Goal: Task Accomplishment & Management: Use online tool/utility

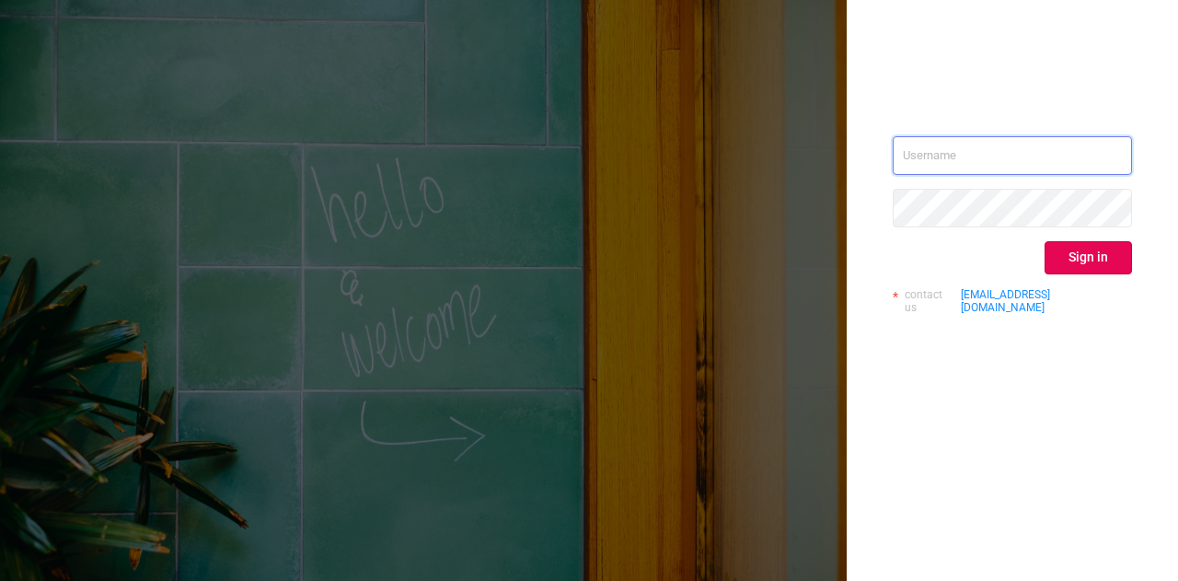
click at [998, 167] on input "text" at bounding box center [1012, 155] width 239 height 39
type input "[DOMAIN_NAME][EMAIL_ADDRESS][DOMAIN_NAME]"
click at [1073, 261] on button "Sign in" at bounding box center [1088, 257] width 87 height 33
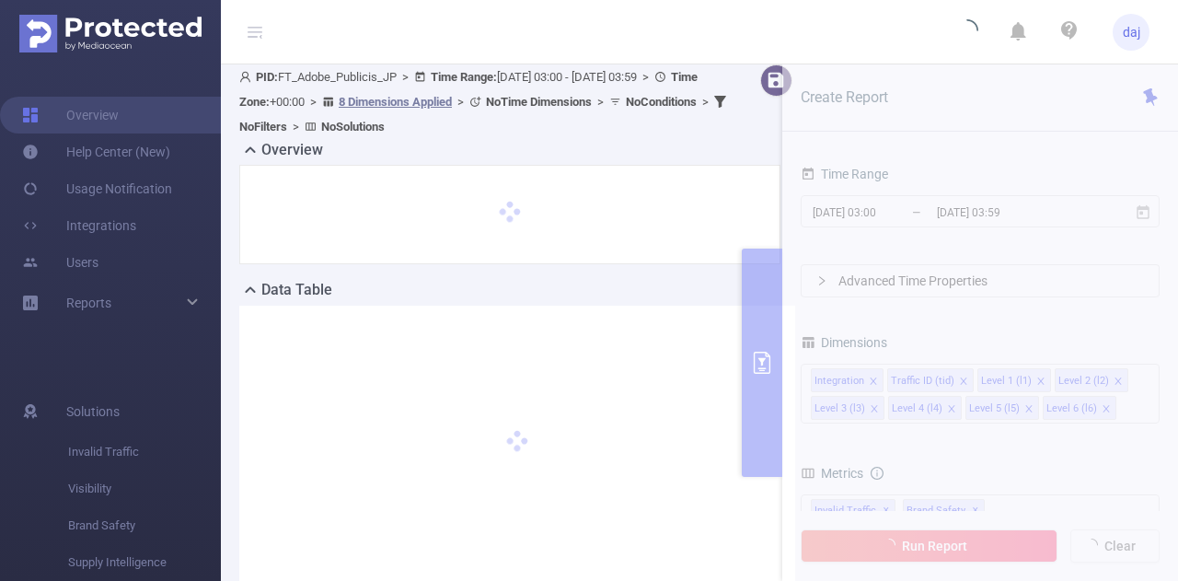
scroll to position [6, 0]
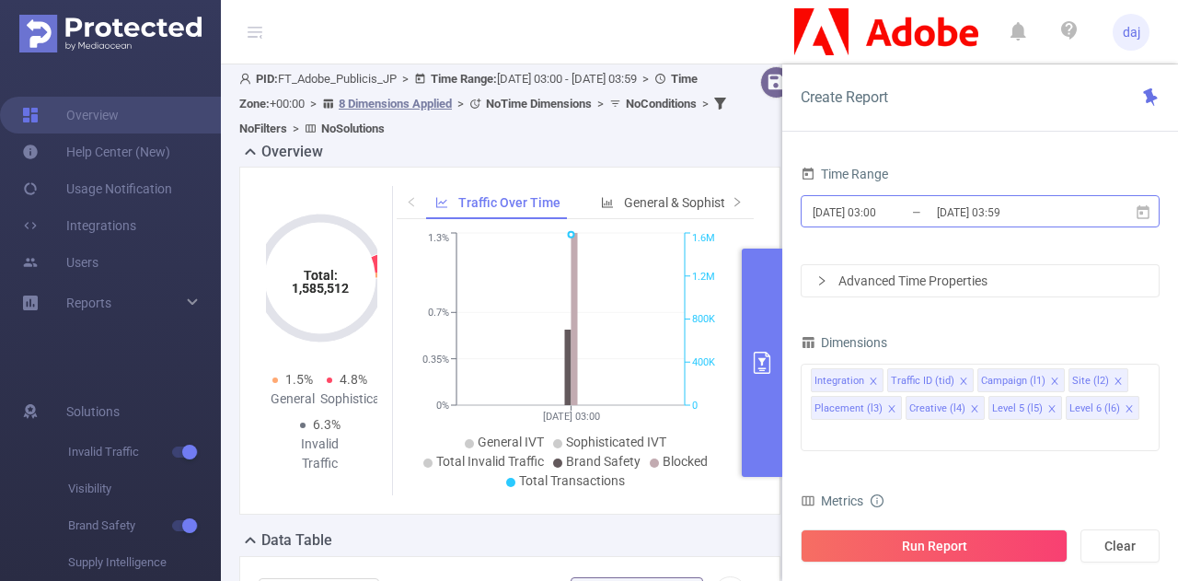
click at [1066, 220] on input "[DATE] 03:59" at bounding box center [1009, 212] width 149 height 25
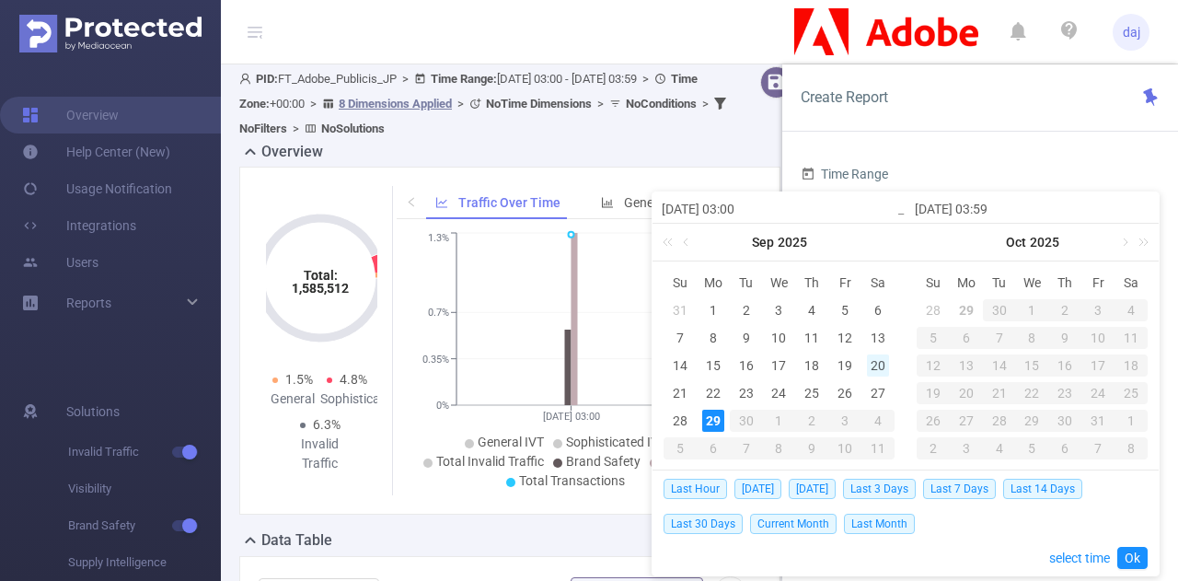
click at [873, 364] on div "20" at bounding box center [878, 365] width 22 height 22
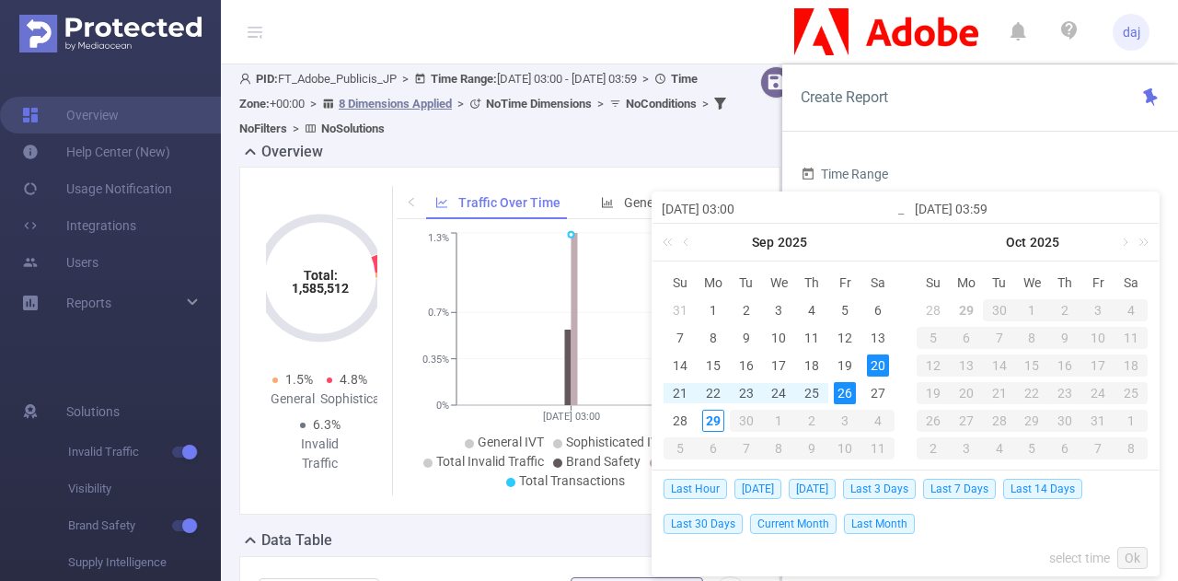
click at [856, 390] on div "26" at bounding box center [845, 393] width 22 height 22
type input "[DATE] 03:00"
type input "[DATE] 03:59"
type input "[DATE] 03:00"
type input "[DATE] 03:59"
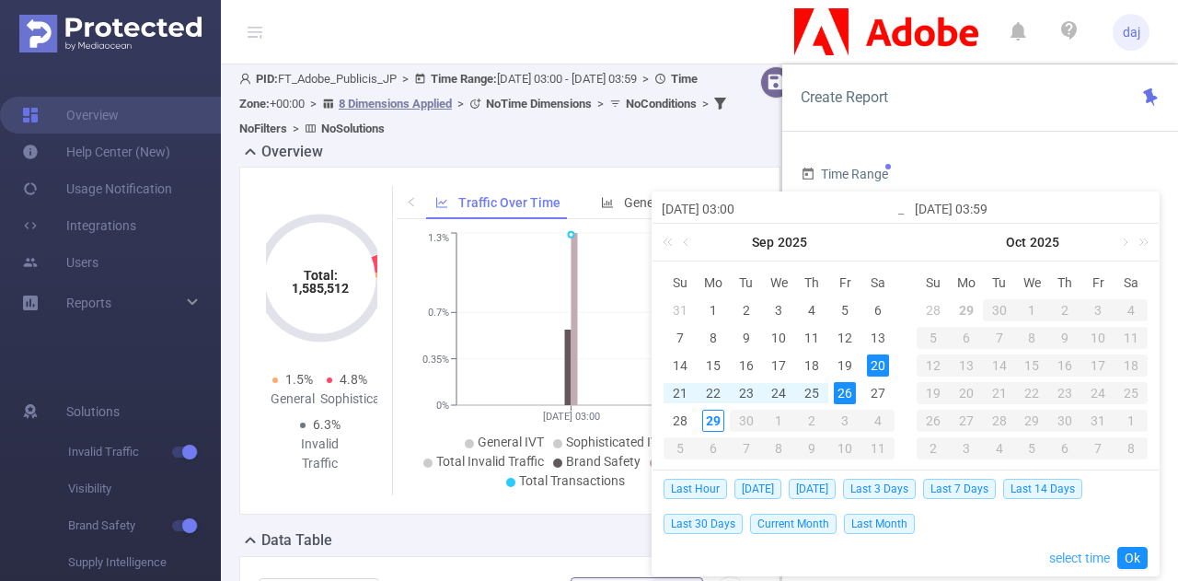
click at [1057, 557] on link "select time" at bounding box center [1080, 557] width 61 height 35
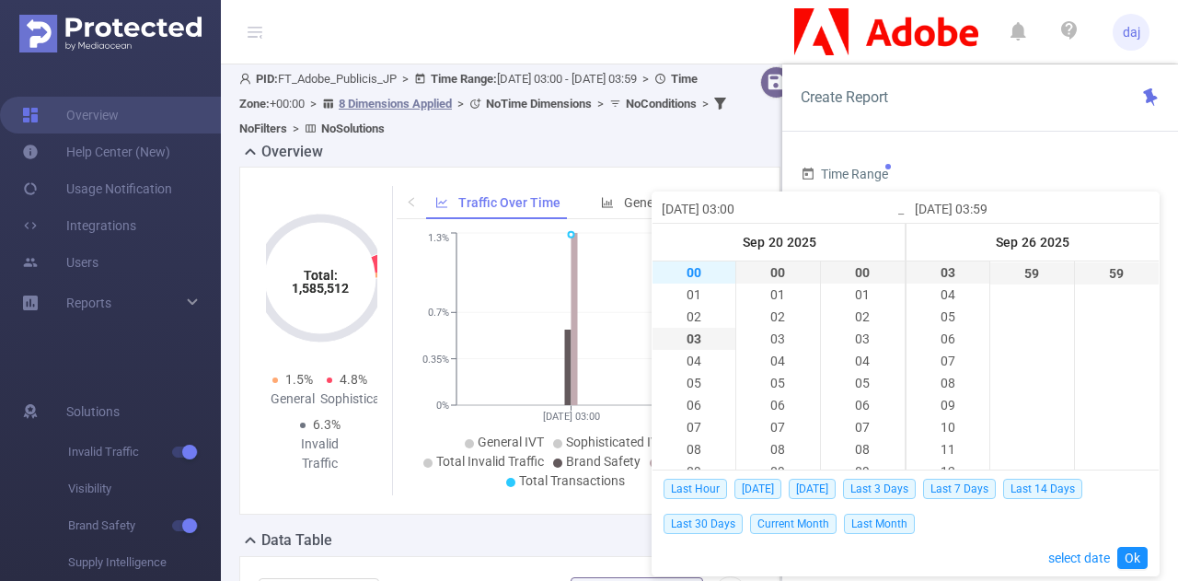
click at [685, 276] on li "00" at bounding box center [694, 272] width 83 height 22
type input "[DATE] 00:00"
click at [927, 270] on li "23" at bounding box center [948, 273] width 83 height 22
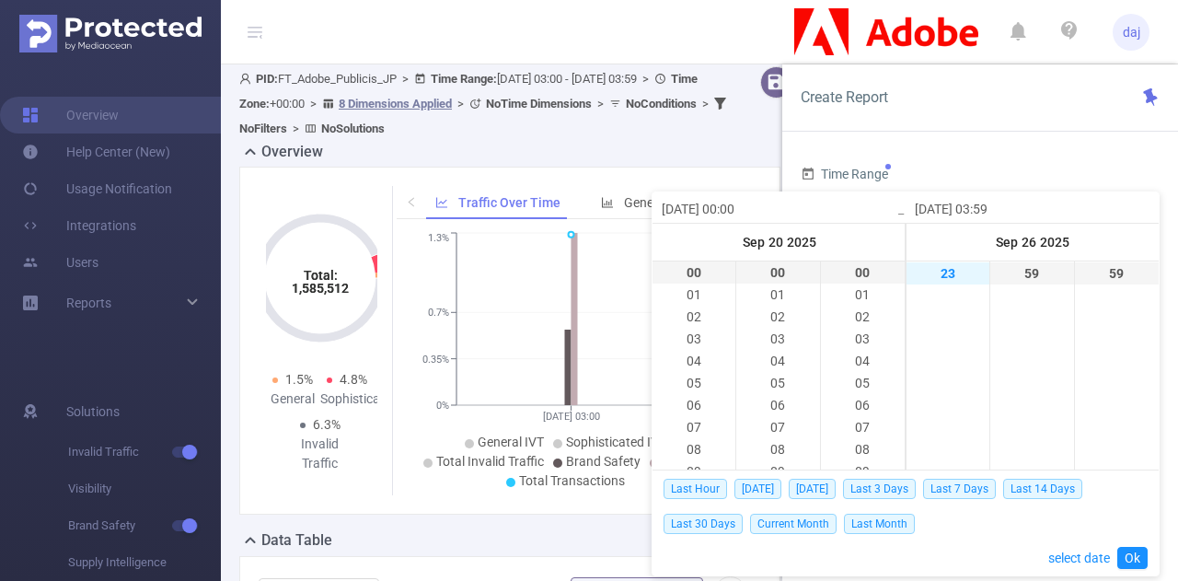
type input "[DATE] 23:59"
click at [1131, 564] on link "Ok" at bounding box center [1133, 558] width 30 height 22
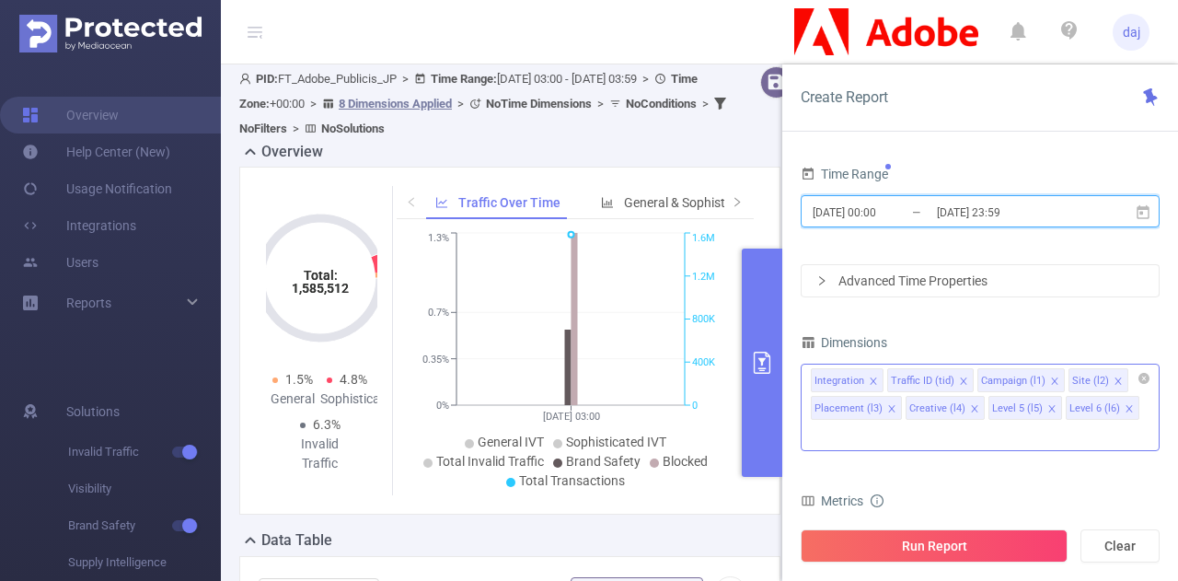
click at [876, 380] on icon "icon: close" at bounding box center [873, 381] width 9 height 9
click at [897, 404] on icon "icon: close" at bounding box center [892, 408] width 9 height 9
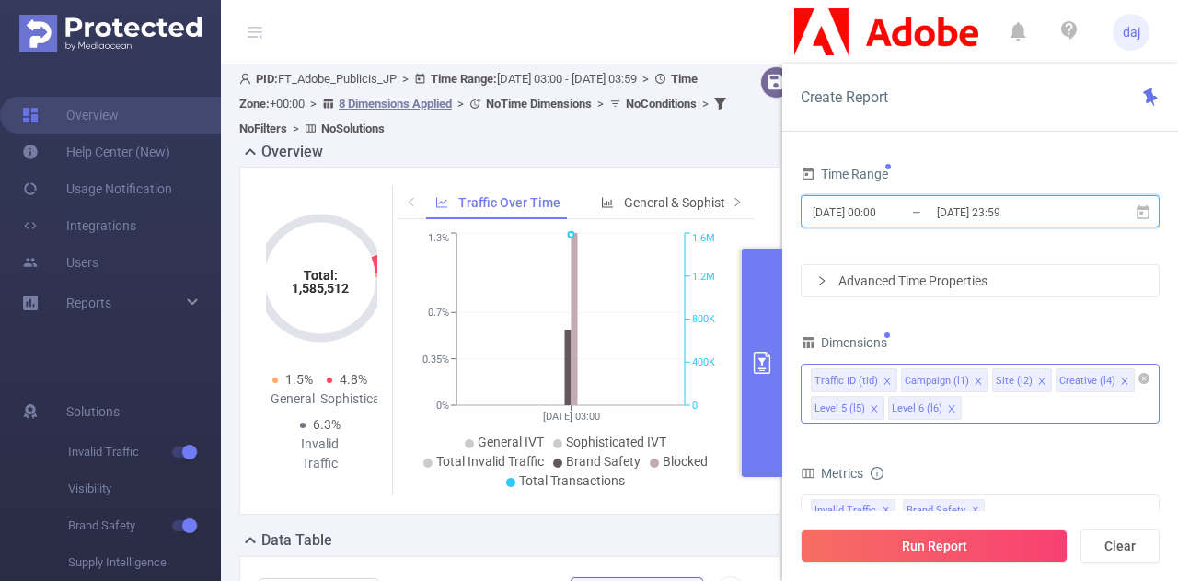
click at [1120, 379] on icon "icon: close" at bounding box center [1124, 381] width 9 height 9
click at [1116, 380] on icon "icon: close" at bounding box center [1119, 380] width 6 height 6
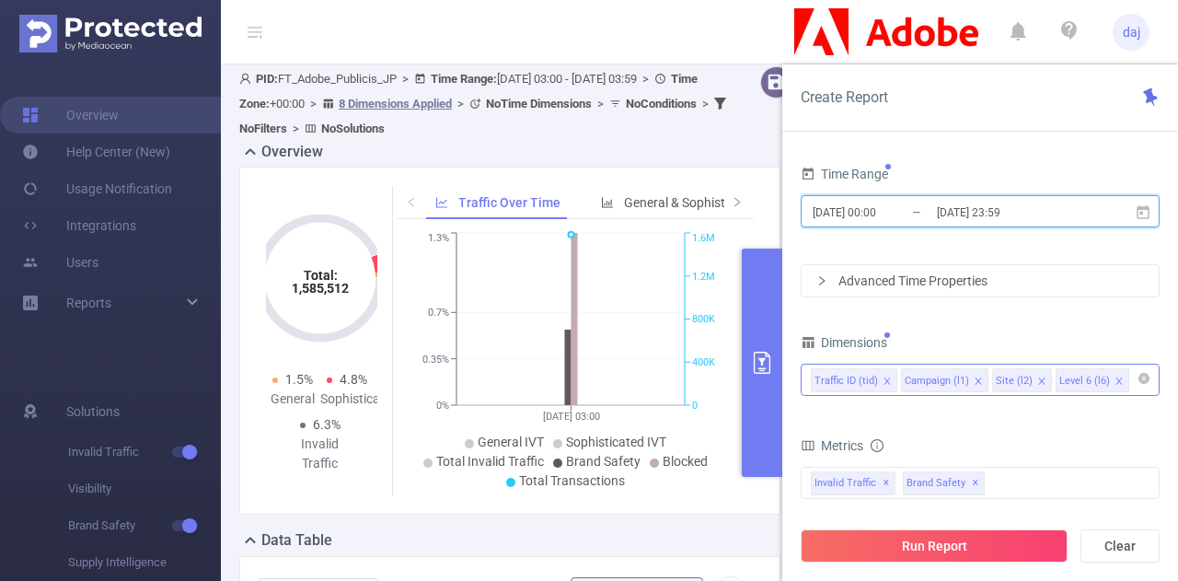
click at [1116, 380] on icon "icon: close" at bounding box center [1119, 380] width 6 height 6
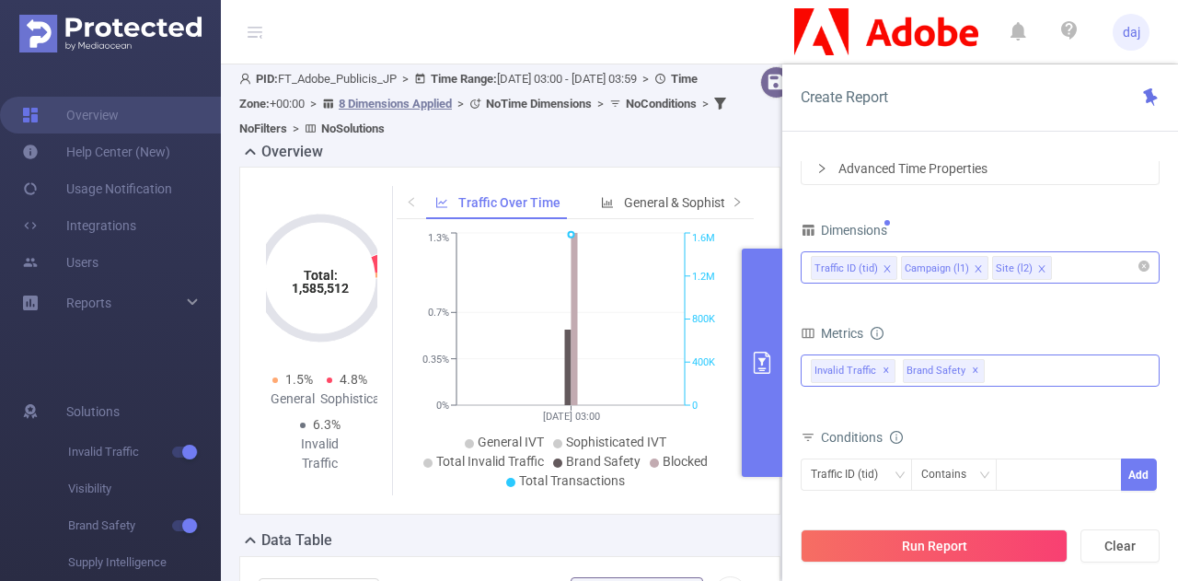
click at [884, 365] on span "✕" at bounding box center [886, 371] width 7 height 22
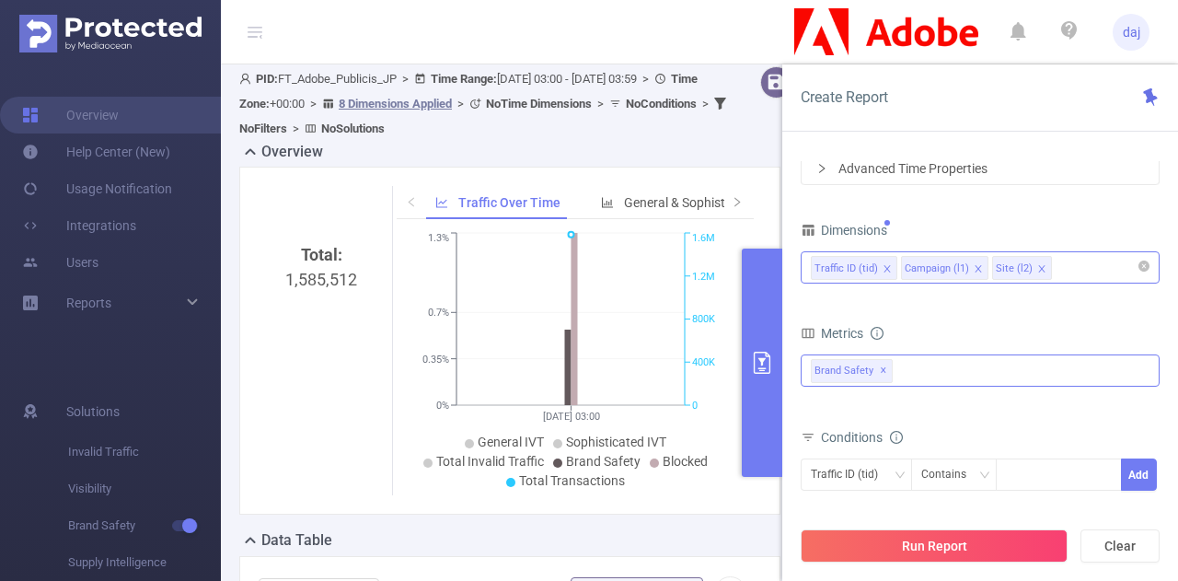
click at [884, 365] on span "✕" at bounding box center [883, 371] width 7 height 22
click at [884, 365] on div at bounding box center [980, 368] width 359 height 29
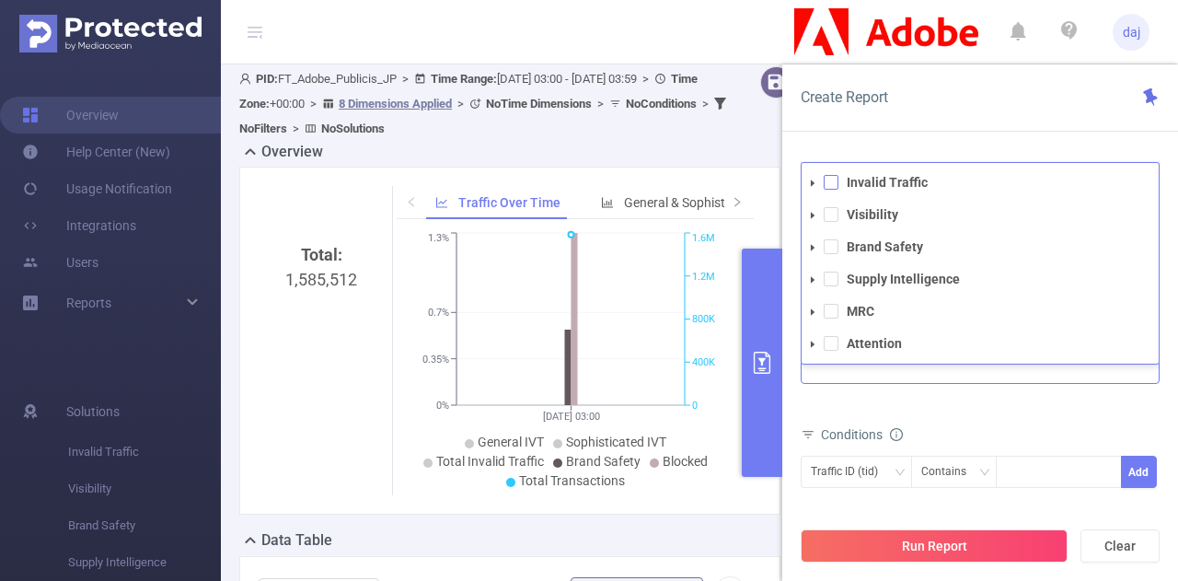
click at [825, 183] on span at bounding box center [831, 182] width 15 height 15
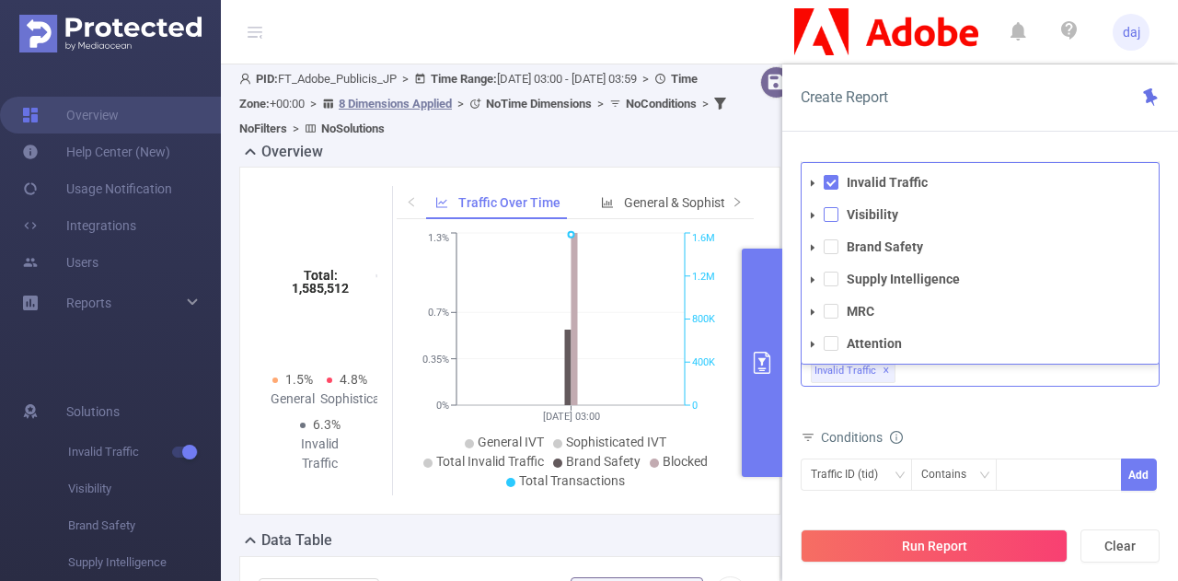
click at [830, 209] on span at bounding box center [831, 214] width 15 height 15
click at [835, 253] on li "Brand Safety" at bounding box center [980, 247] width 357 height 25
click at [832, 243] on span at bounding box center [831, 246] width 15 height 15
click at [830, 268] on li "Supply Intelligence" at bounding box center [980, 279] width 357 height 25
click at [830, 273] on span at bounding box center [831, 279] width 15 height 15
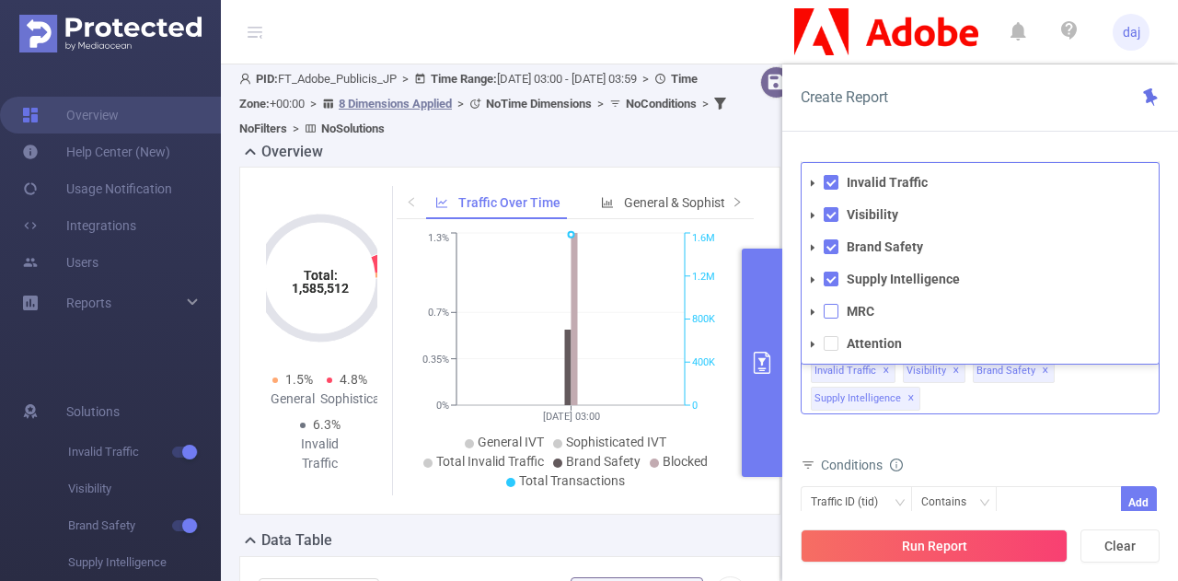
click at [836, 306] on span at bounding box center [831, 311] width 15 height 15
click at [830, 336] on span at bounding box center [831, 343] width 15 height 15
click at [913, 452] on div "Conditions" at bounding box center [980, 467] width 359 height 30
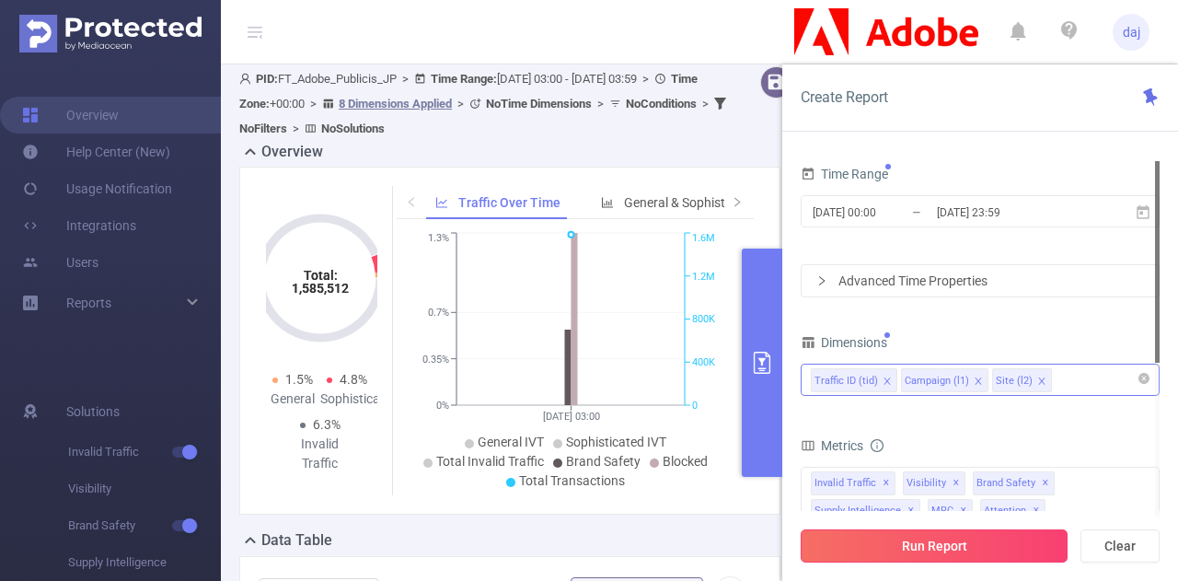
click at [982, 555] on button "Run Report" at bounding box center [934, 545] width 267 height 33
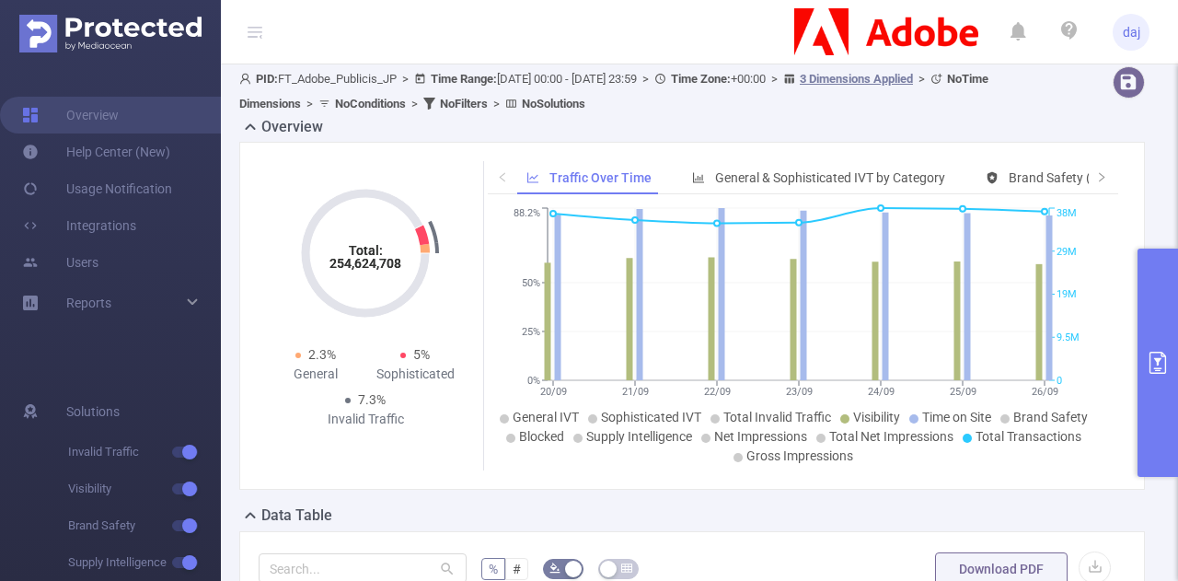
scroll to position [142, 0]
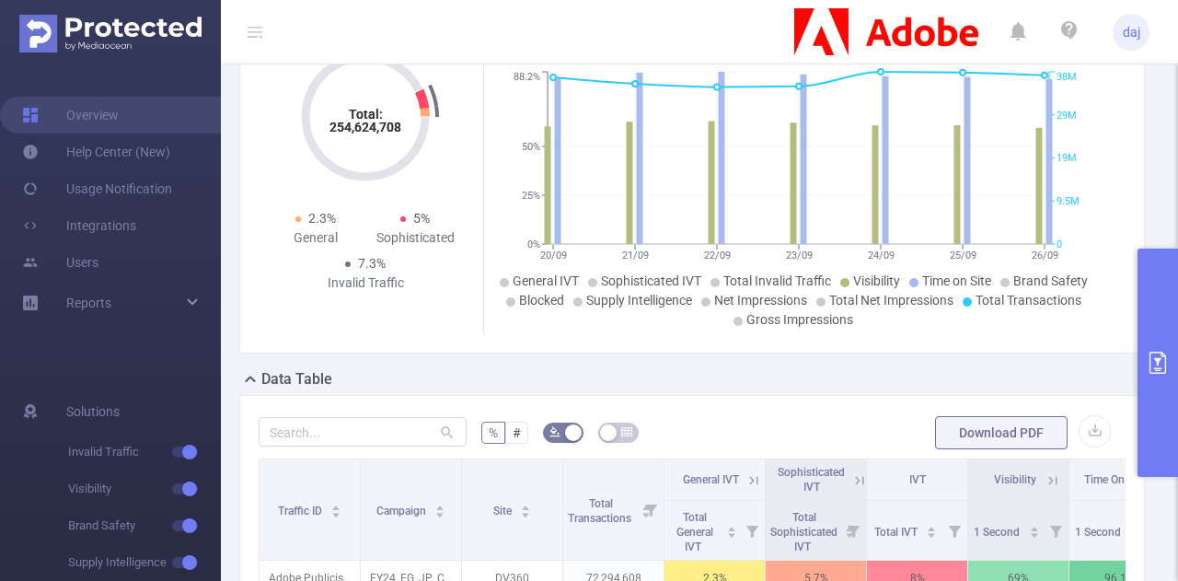
click at [1169, 283] on button "primary" at bounding box center [1158, 363] width 41 height 228
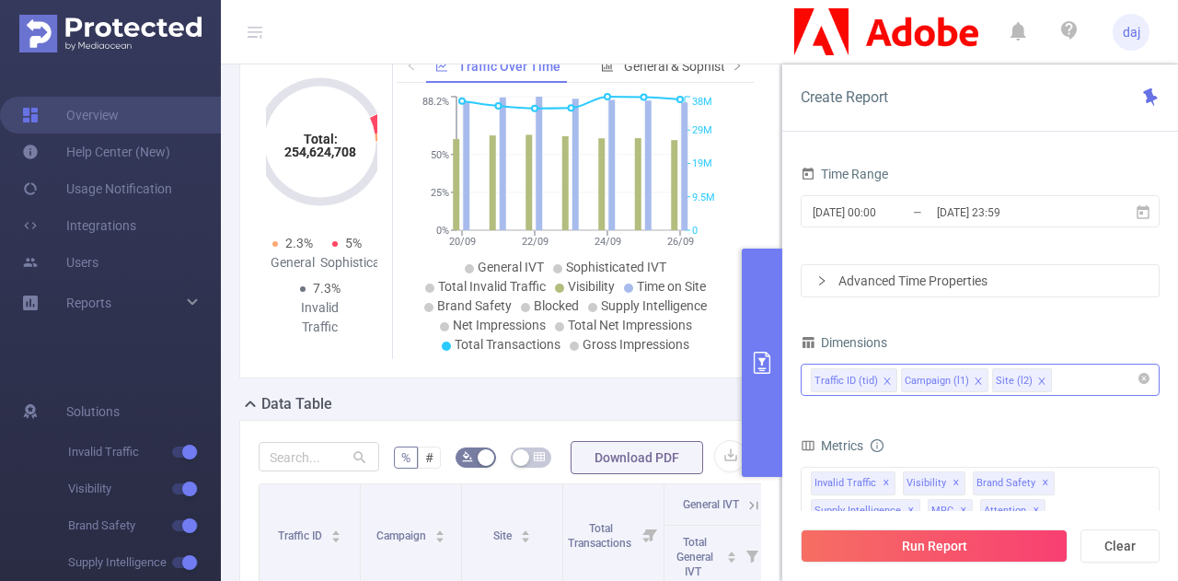
click at [770, 360] on icon "primary" at bounding box center [762, 363] width 17 height 22
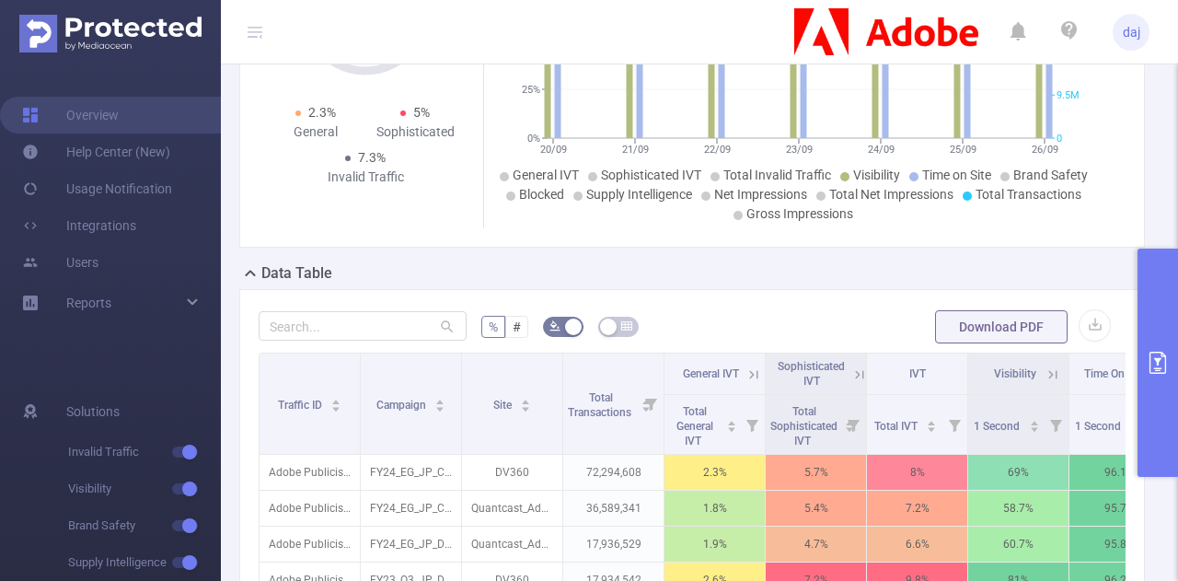
scroll to position [249, 0]
click at [1084, 327] on button "button" at bounding box center [1095, 324] width 32 height 32
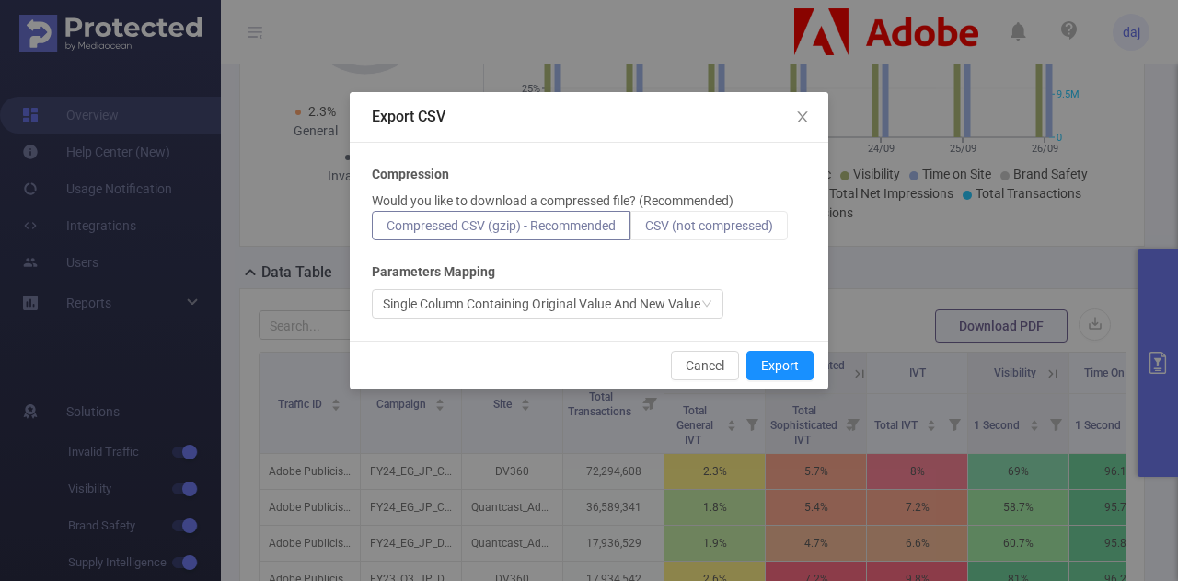
click at [709, 221] on span "CSV (not compressed)" at bounding box center [709, 225] width 128 height 15
click at [645, 230] on input "CSV (not compressed)" at bounding box center [645, 230] width 0 height 0
click at [767, 357] on button "Export" at bounding box center [780, 365] width 67 height 29
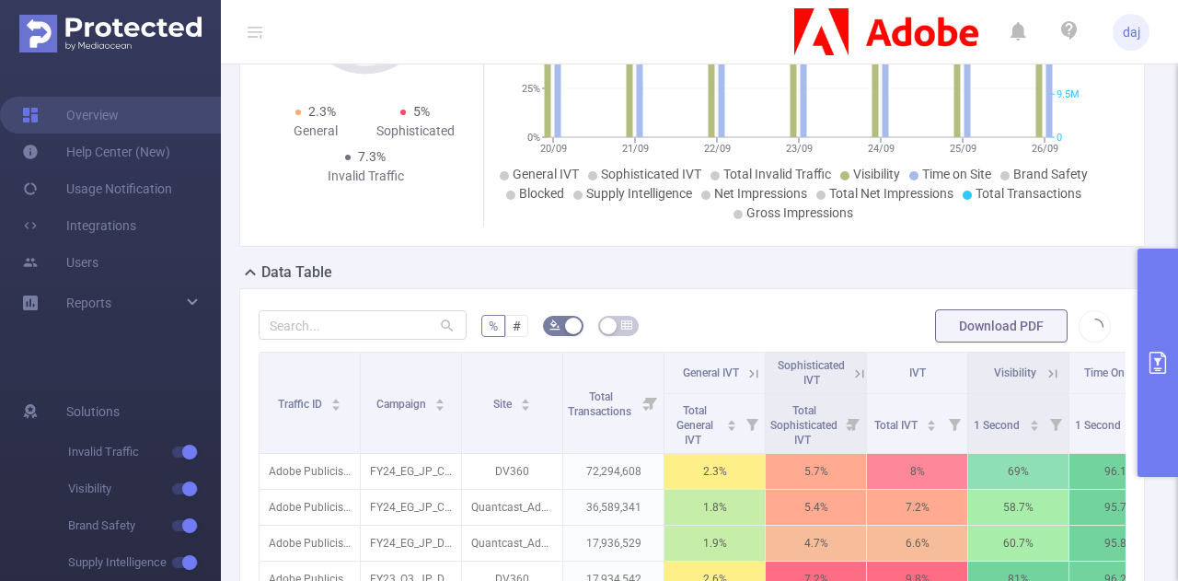
click at [767, 356] on th "Sophisticated IVT" at bounding box center [816, 373] width 101 height 41
